Goal: Check status

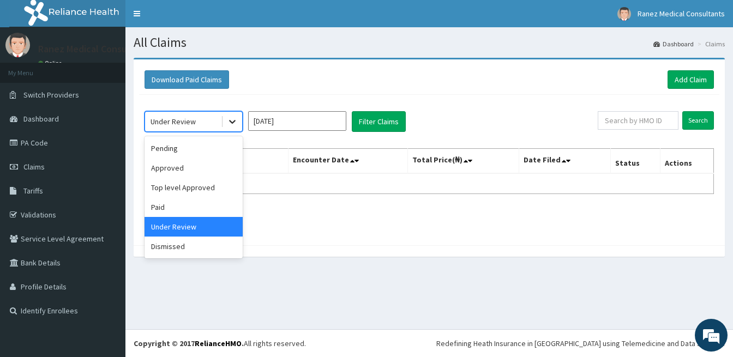
click at [237, 116] on icon at bounding box center [232, 121] width 11 height 11
click at [168, 249] on div "Dismissed" at bounding box center [194, 247] width 98 height 20
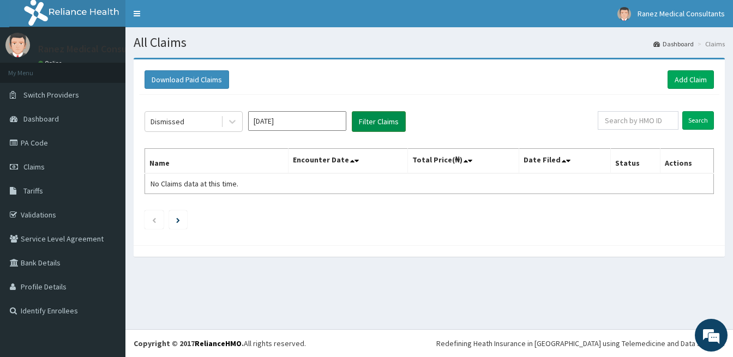
click at [388, 123] on button "Filter Claims" at bounding box center [379, 121] width 54 height 21
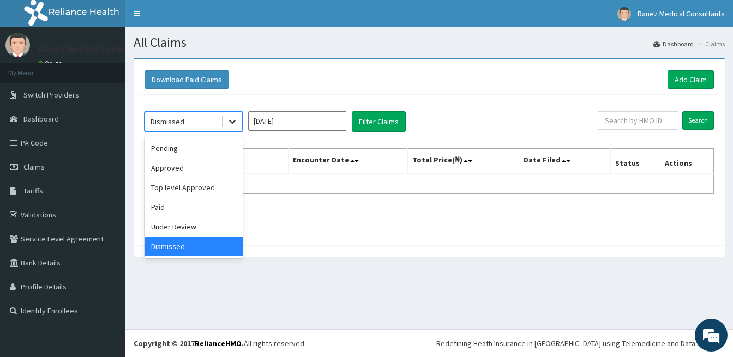
click at [232, 118] on icon at bounding box center [232, 121] width 11 height 11
click at [284, 112] on input "[DATE]" at bounding box center [297, 121] width 98 height 20
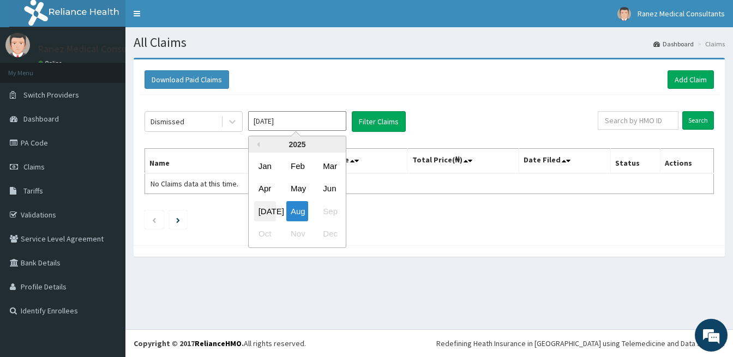
click at [272, 214] on div "[DATE]" at bounding box center [265, 211] width 22 height 20
type input "[DATE]"
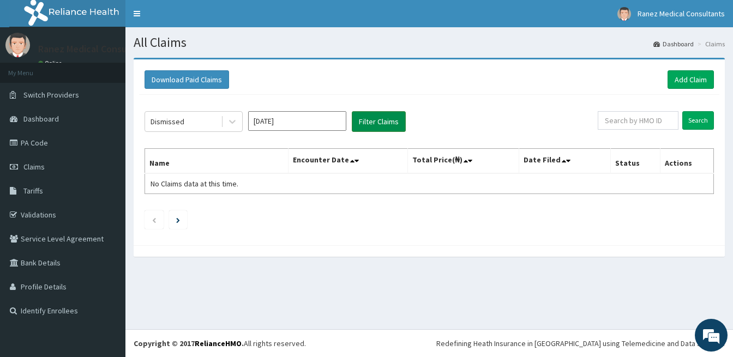
click at [379, 116] on button "Filter Claims" at bounding box center [379, 121] width 54 height 21
click at [380, 119] on button "Filter Claims" at bounding box center [379, 121] width 54 height 21
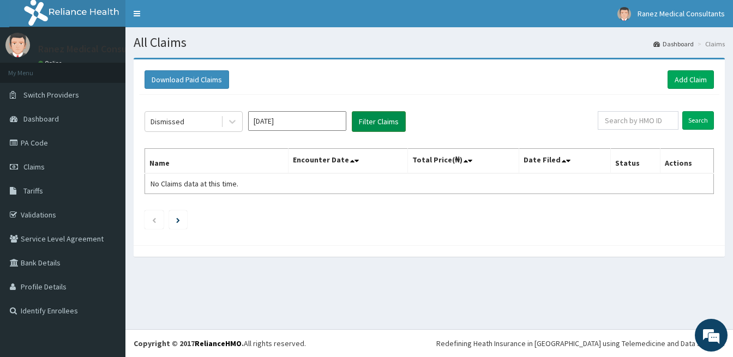
click at [380, 119] on button "Filter Claims" at bounding box center [379, 121] width 54 height 21
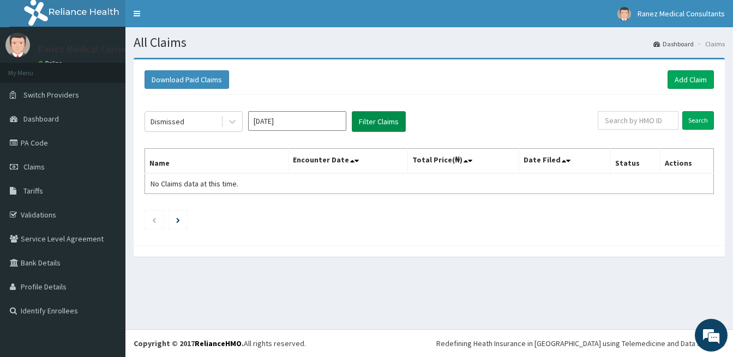
click at [380, 119] on button "Filter Claims" at bounding box center [379, 121] width 54 height 21
